Goal: Transaction & Acquisition: Purchase product/service

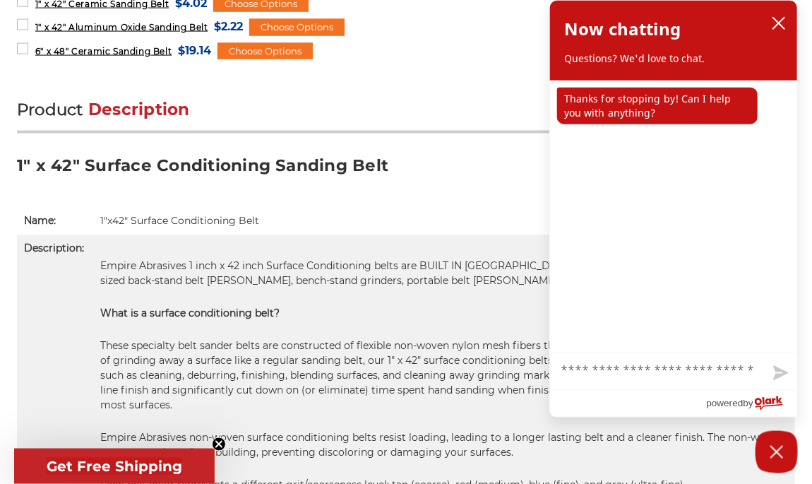
scroll to position [894, 0]
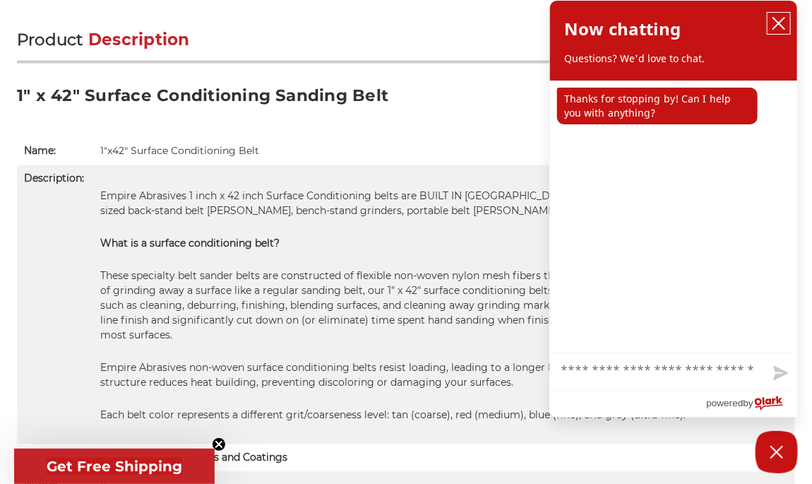
click at [780, 23] on icon "close chatbox" at bounding box center [778, 23] width 11 height 11
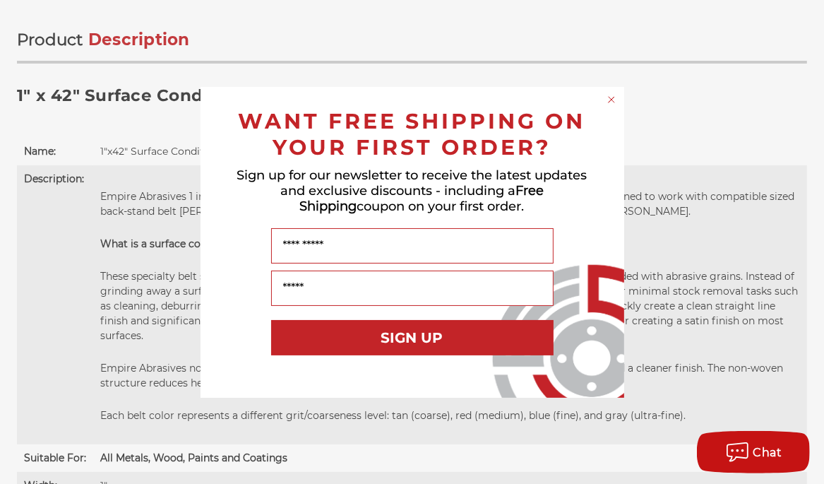
click at [611, 100] on icon "Close dialog" at bounding box center [611, 100] width 6 height 6
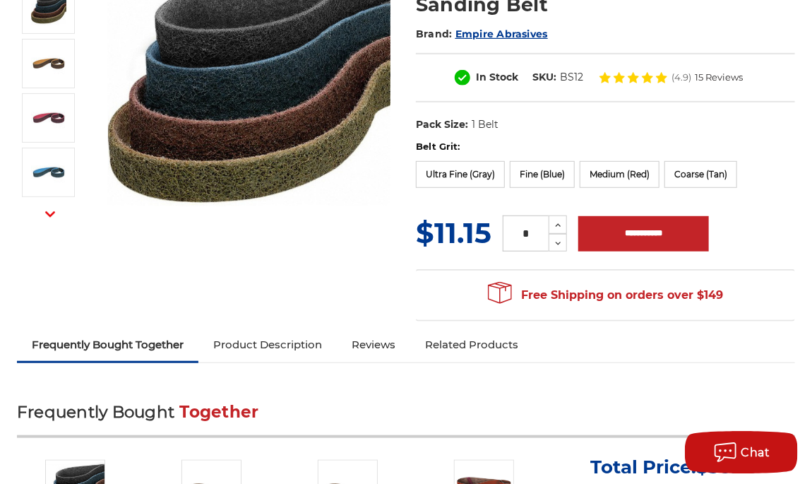
scroll to position [0, 0]
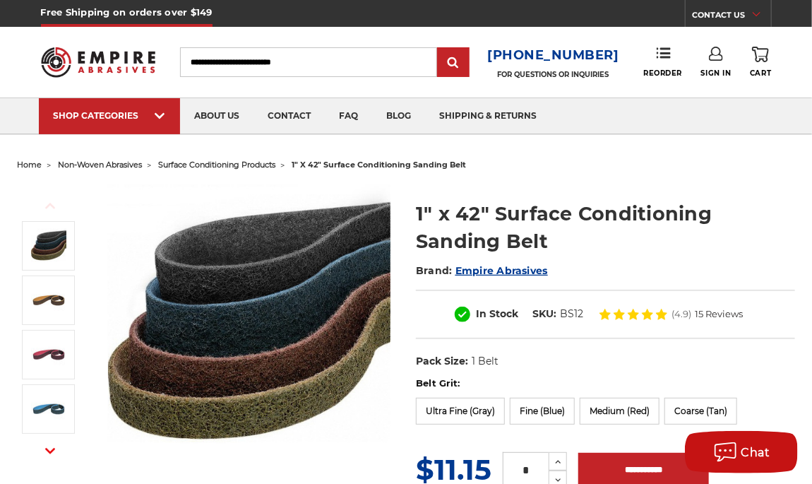
click at [241, 160] on span "surface conditioning products" at bounding box center [216, 165] width 117 height 10
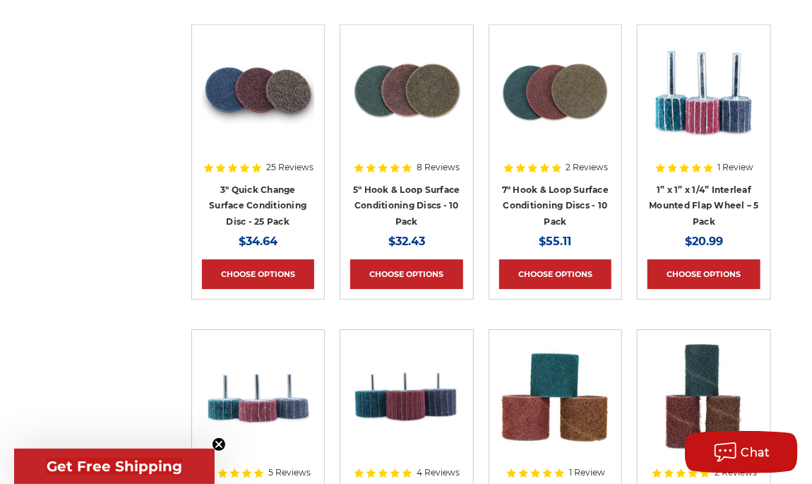
scroll to position [1565, 0]
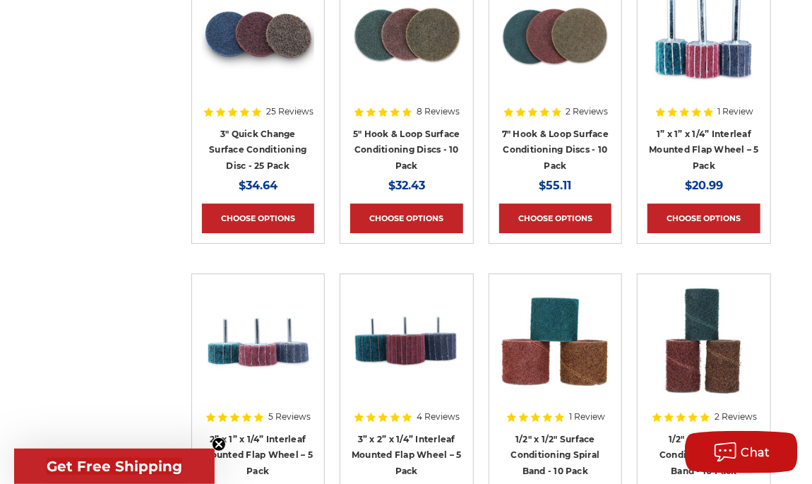
click at [285, 29] on img at bounding box center [258, 35] width 113 height 113
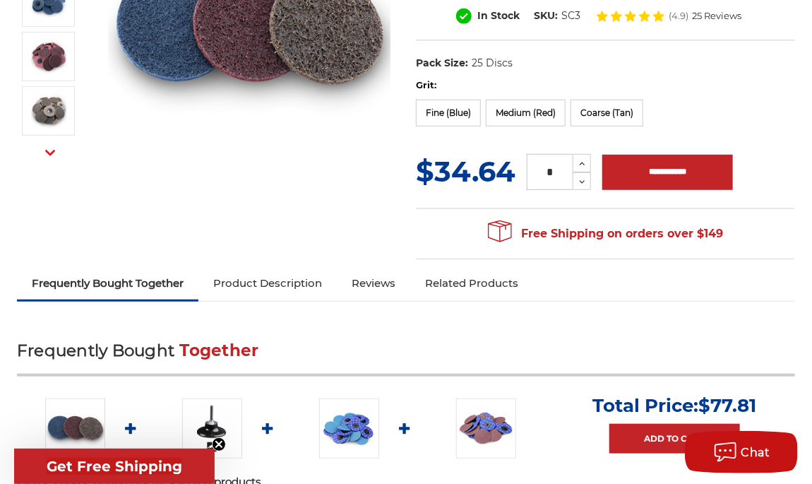
scroll to position [149, 0]
